Goal: Task Accomplishment & Management: Manage account settings

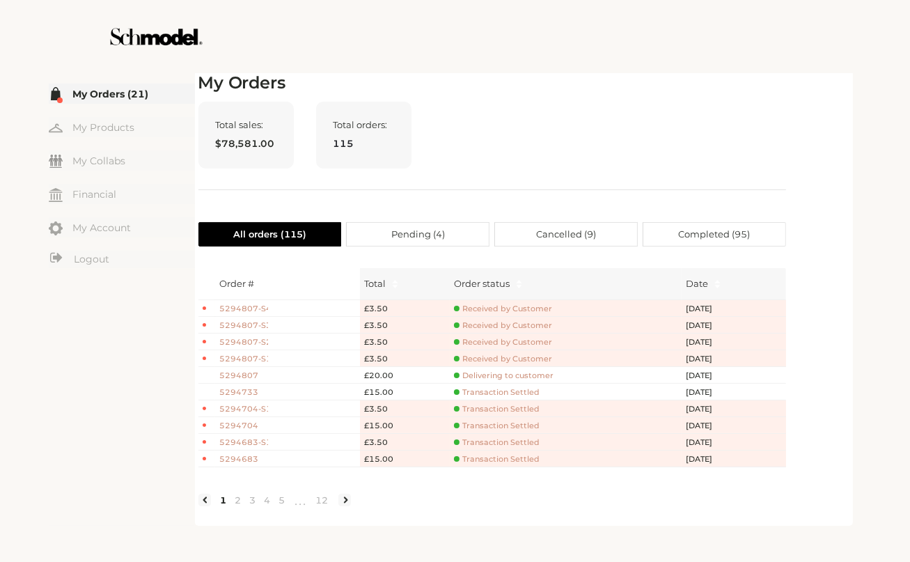
click at [245, 372] on span "5294807" at bounding box center [244, 376] width 49 height 12
click at [251, 377] on span "5294807" at bounding box center [244, 376] width 49 height 12
click at [490, 375] on span "Delivering to customer" at bounding box center [504, 376] width 100 height 10
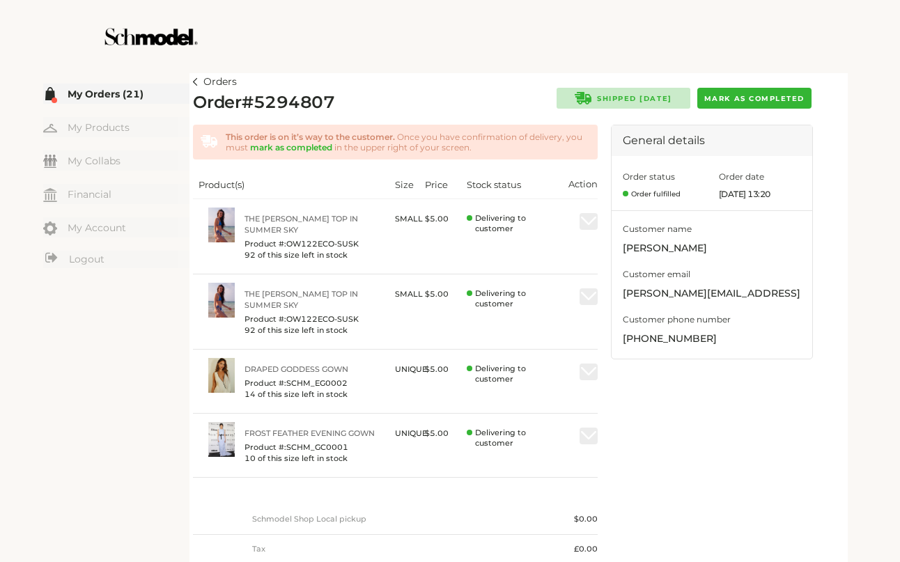
click at [773, 96] on span "Mark as completed" at bounding box center [754, 98] width 100 height 9
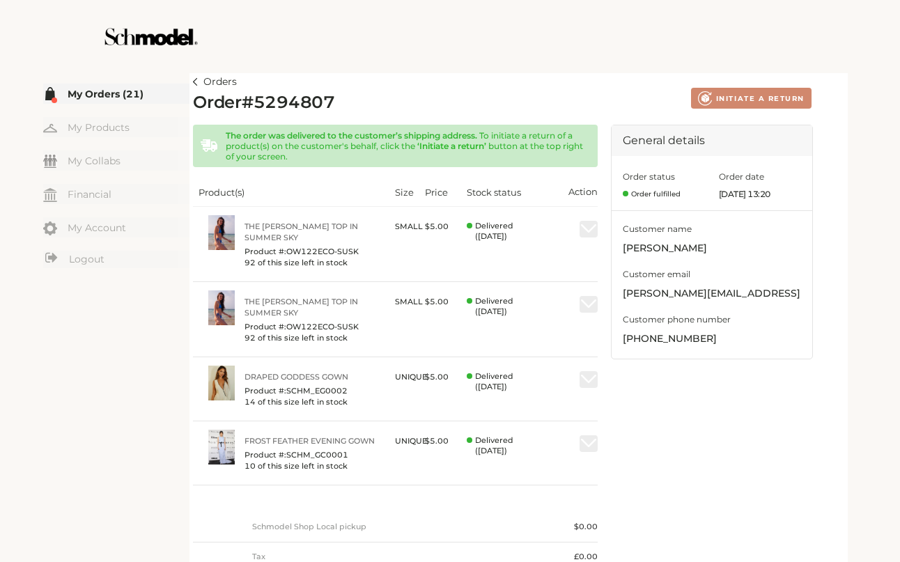
click at [188, 79] on div "☰ My Orders (21) My Products My Collabs Dashboard Financial My Account Logout I…" at bounding box center [116, 372] width 146 height 605
click at [195, 81] on img at bounding box center [195, 82] width 5 height 8
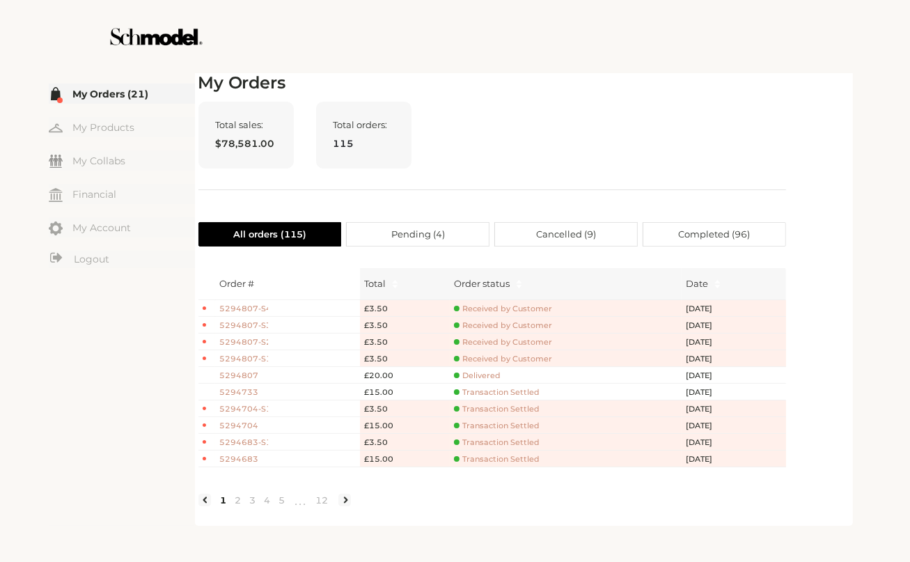
click at [235, 375] on span "5294807" at bounding box center [244, 376] width 49 height 12
click at [456, 88] on h2 "My Orders" at bounding box center [493, 83] width 588 height 20
click at [460, 87] on h2 "My Orders" at bounding box center [493, 83] width 588 height 20
click at [256, 371] on span "5294807" at bounding box center [244, 376] width 49 height 12
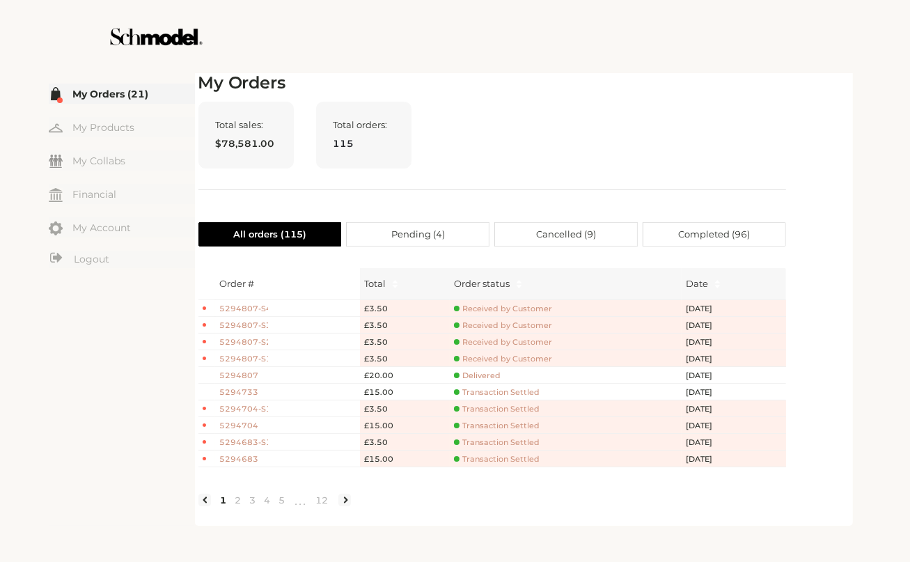
click at [246, 377] on span "5294807" at bounding box center [244, 376] width 49 height 12
click at [557, 357] on div "Received by Customer" at bounding box center [566, 359] width 224 height 10
click at [538, 363] on td "Received by Customer" at bounding box center [566, 358] width 232 height 17
click at [247, 289] on th "Order #" at bounding box center [288, 284] width 145 height 32
click at [255, 313] on span "5294807-S4" at bounding box center [244, 309] width 49 height 12
